Goal: Task Accomplishment & Management: Use online tool/utility

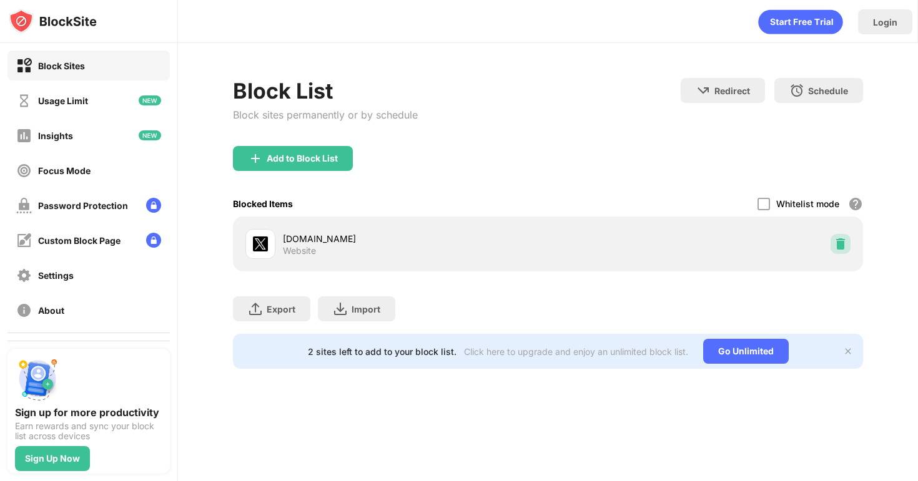
click at [833, 240] on div at bounding box center [840, 244] width 20 height 20
